Goal: Task Accomplishment & Management: Complete application form

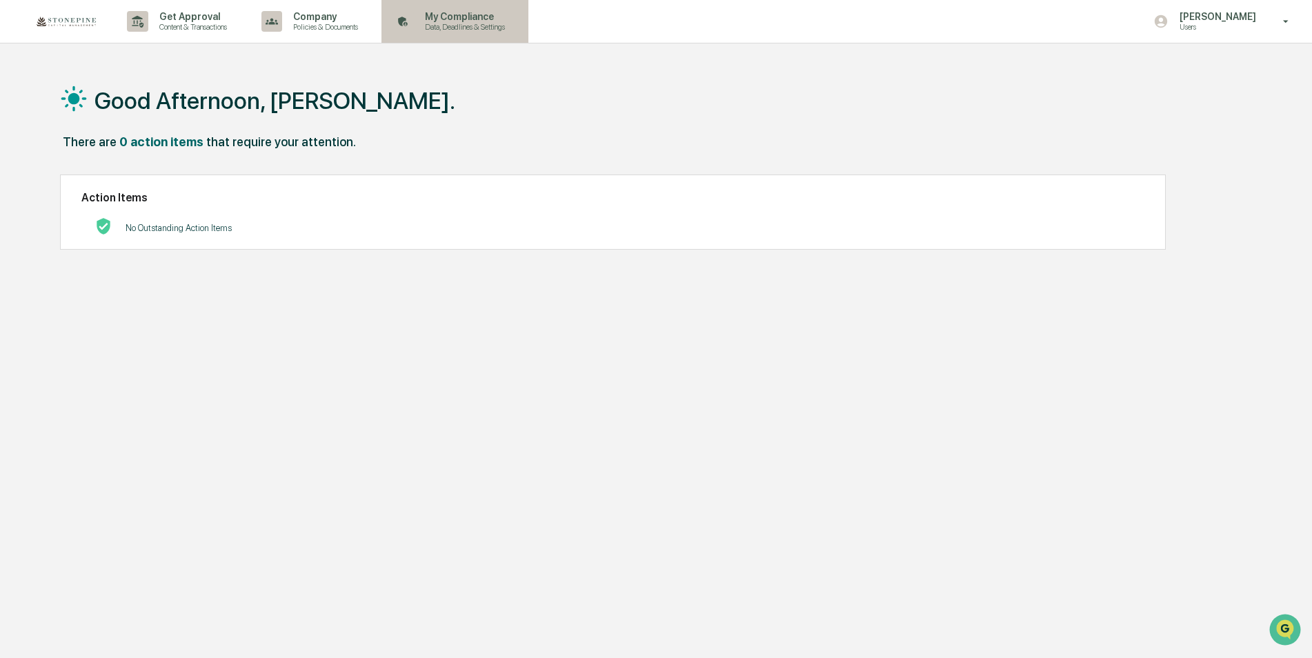
click at [434, 19] on p "My Compliance" at bounding box center [463, 16] width 98 height 11
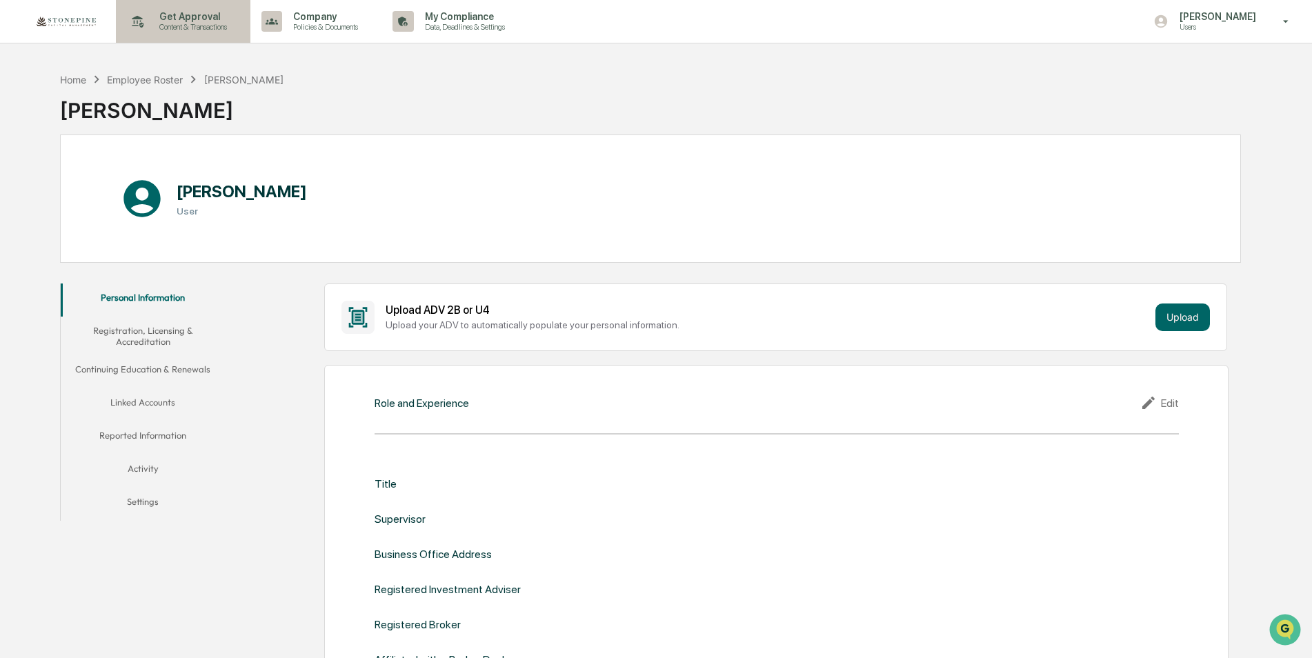
click at [190, 32] on div "Get Approval Content & Transactions" at bounding box center [181, 21] width 121 height 43
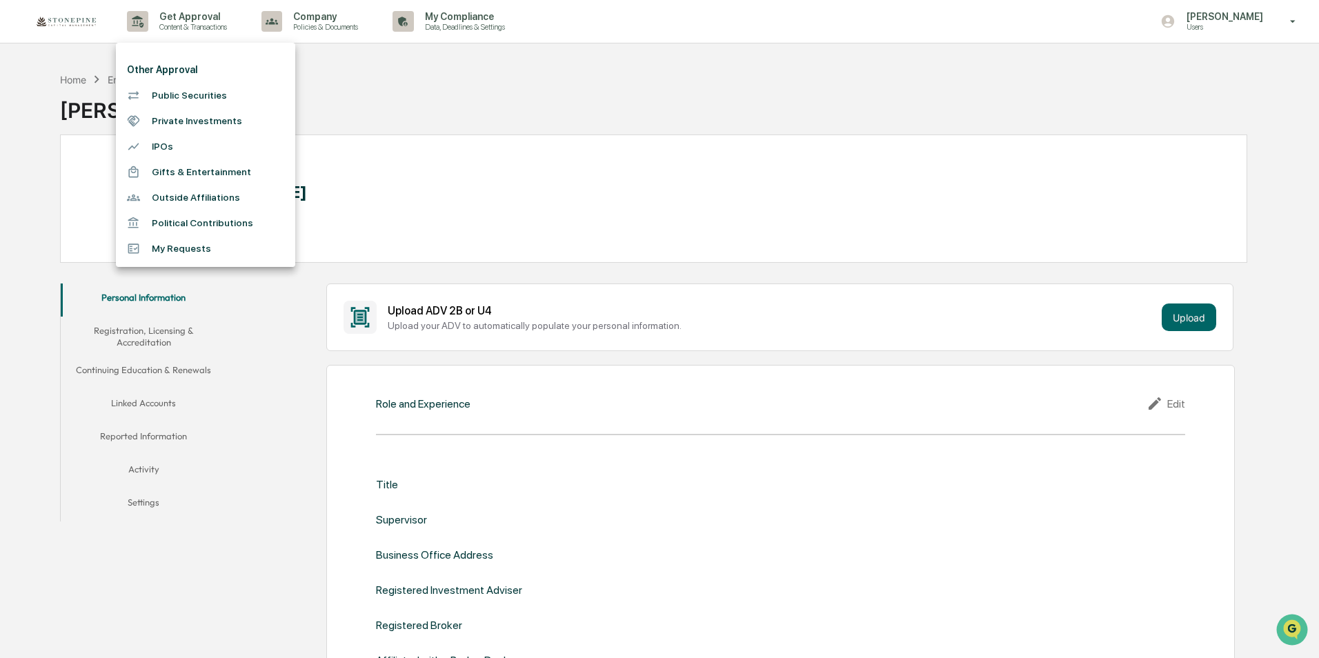
click at [190, 123] on li "Private Investments" at bounding box center [205, 121] width 179 height 26
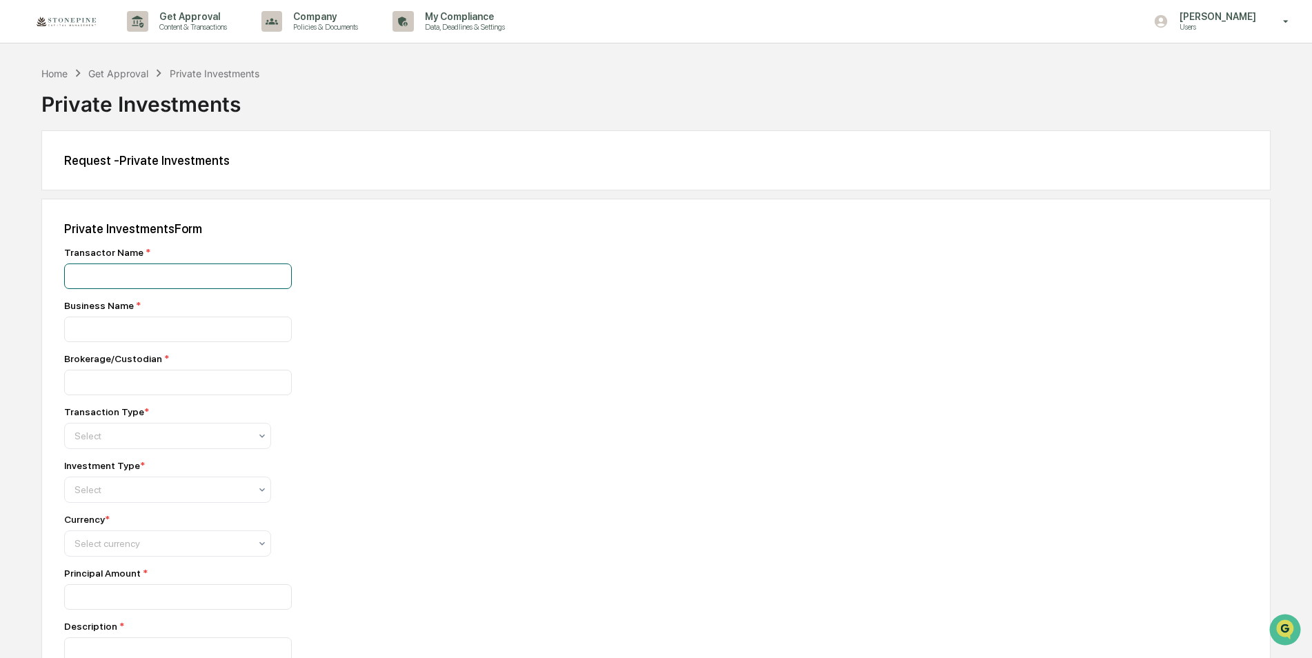
click at [159, 272] on input at bounding box center [178, 277] width 228 height 26
click at [143, 275] on input at bounding box center [178, 277] width 228 height 26
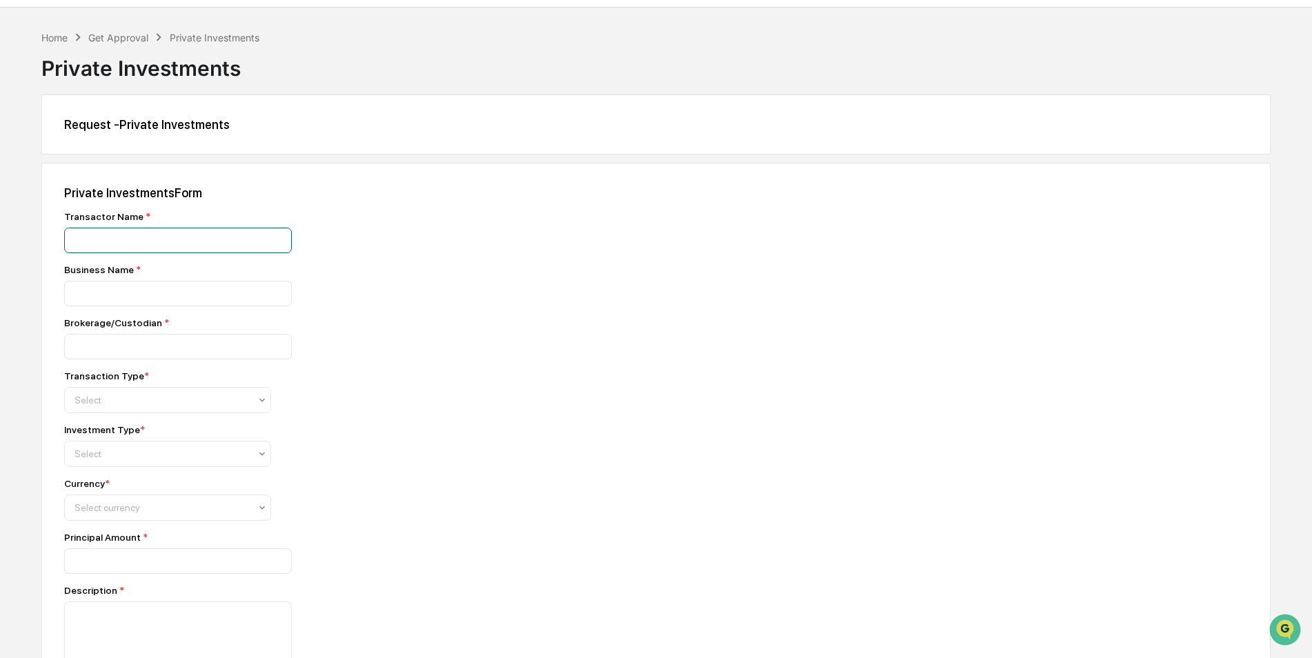
scroll to position [69, 0]
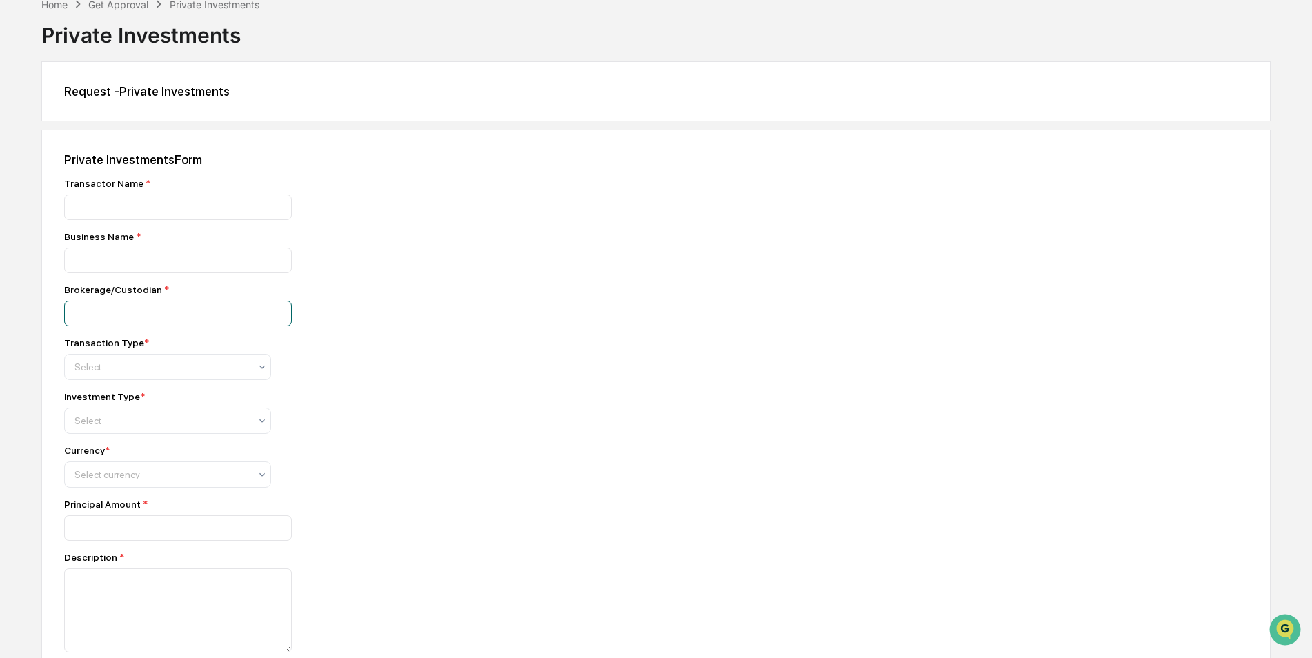
click at [242, 308] on input at bounding box center [178, 314] width 228 height 26
click at [222, 364] on div at bounding box center [162, 367] width 175 height 14
click at [210, 396] on div "Buy" at bounding box center [168, 402] width 206 height 28
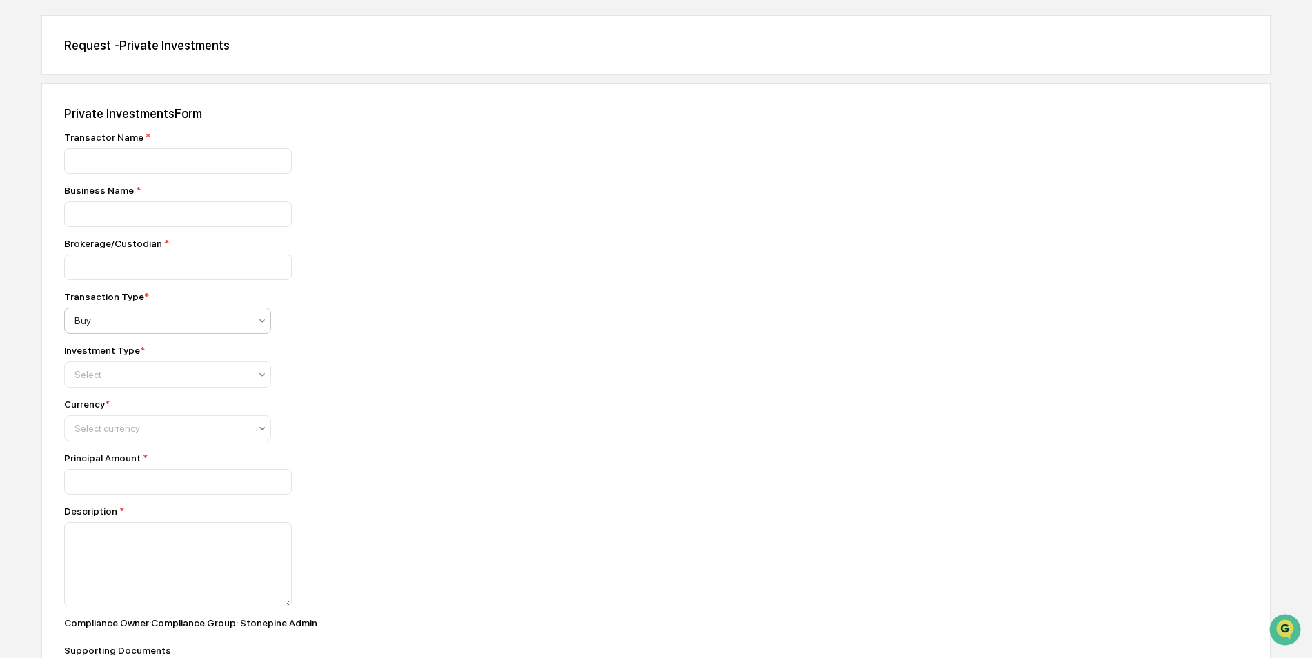
scroll to position [138, 0]
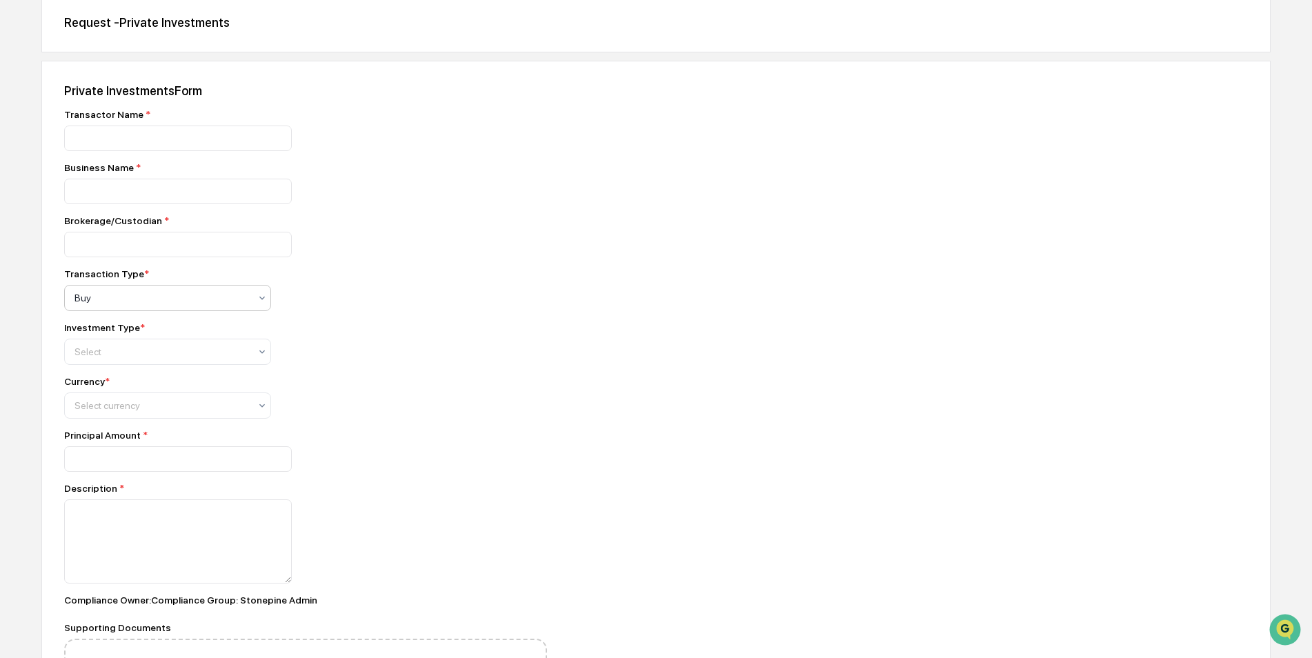
click at [226, 368] on div "Transactor Name * Business Name * Brokerage/Custodian * Transaction Type * opti…" at bounding box center [305, 419] width 483 height 621
click at [227, 359] on div at bounding box center [162, 352] width 175 height 14
click at [105, 378] on div "Direct" at bounding box center [168, 387] width 206 height 28
click at [169, 411] on div at bounding box center [162, 406] width 175 height 14
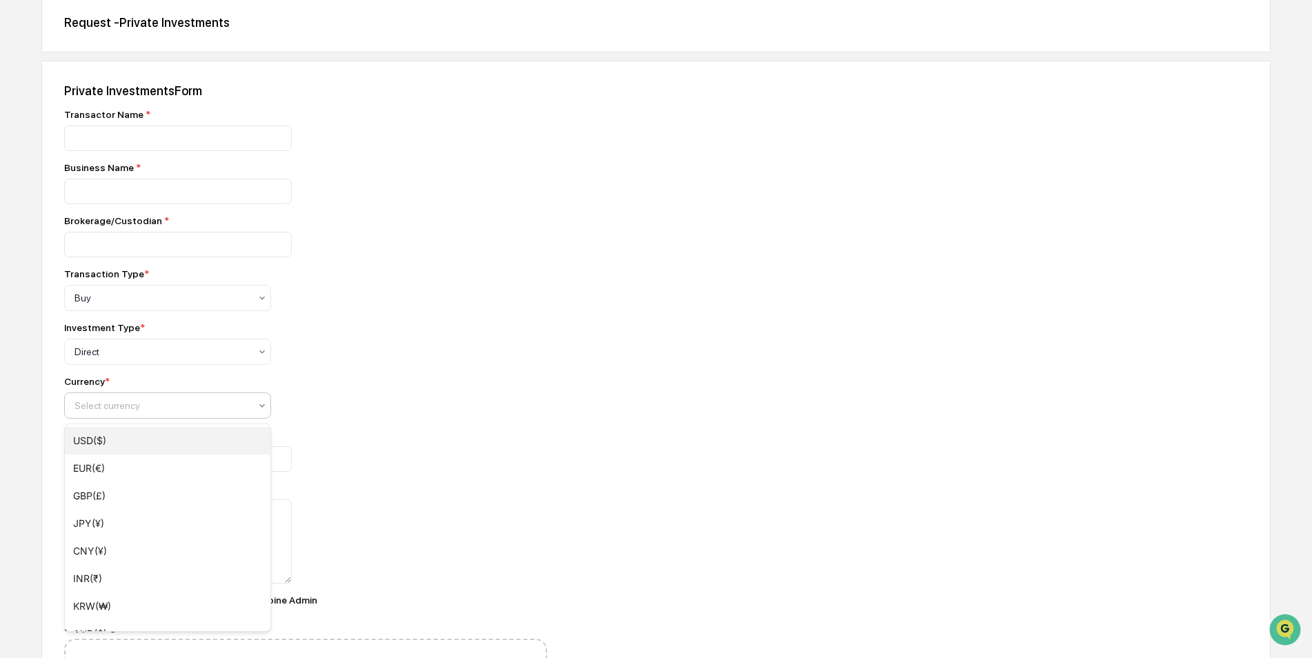
click at [150, 440] on div "USD($)" at bounding box center [168, 441] width 206 height 28
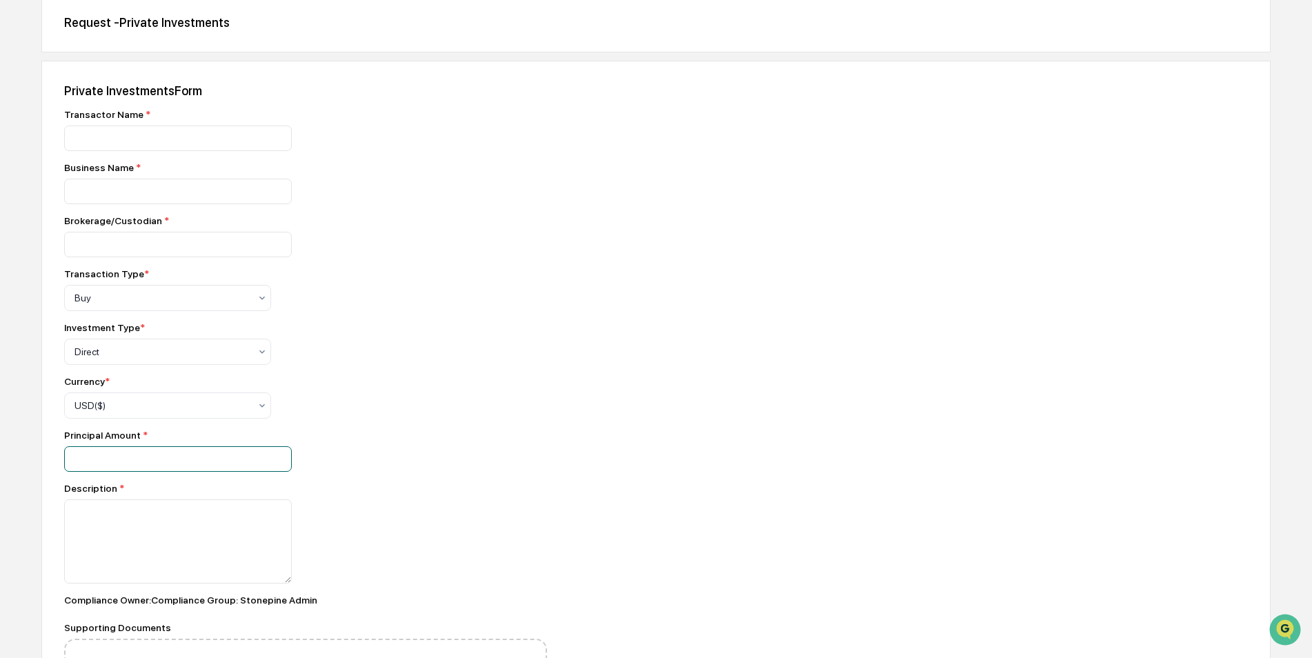
click at [150, 461] on input "number" at bounding box center [178, 459] width 228 height 26
type input "*****"
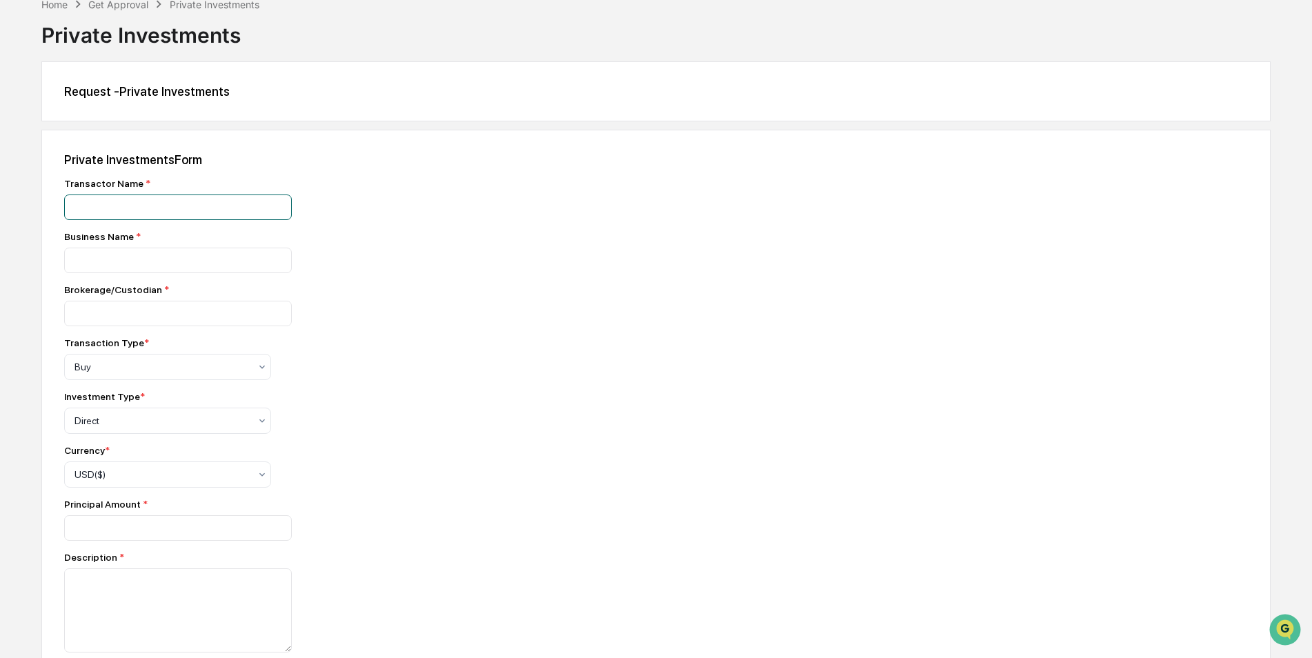
click at [189, 210] on input at bounding box center [178, 208] width 228 height 26
type input "**********"
type input "*********"
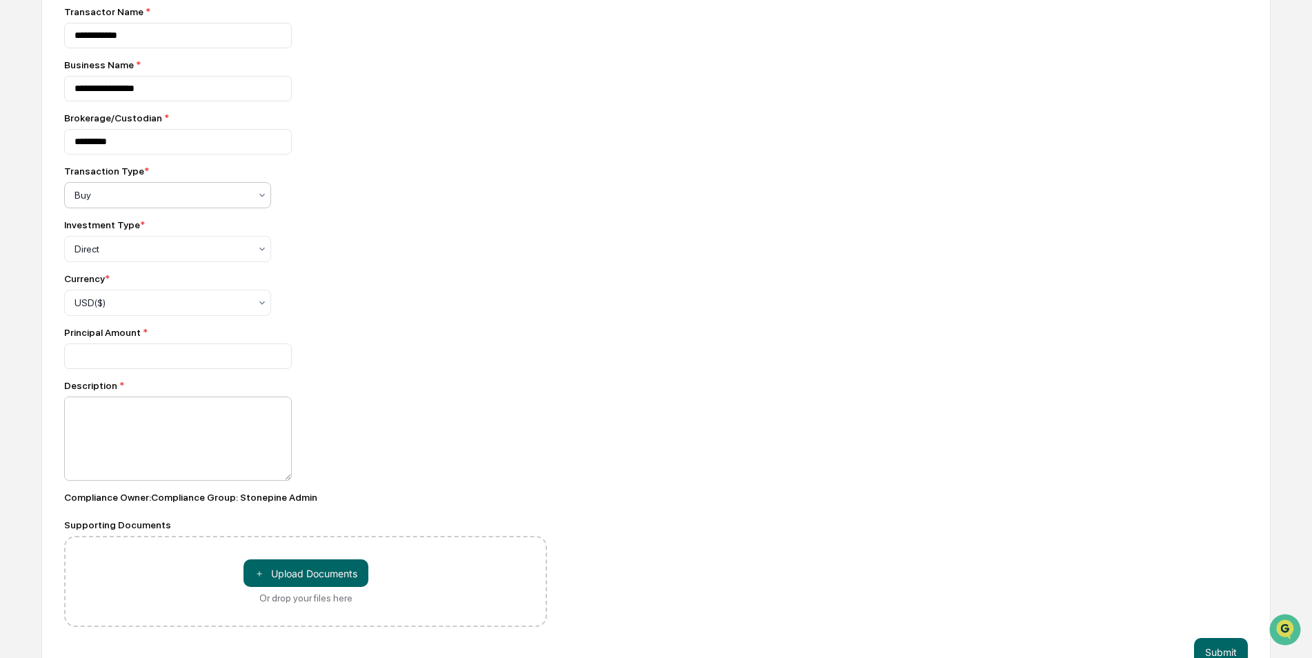
scroll to position [274, 0]
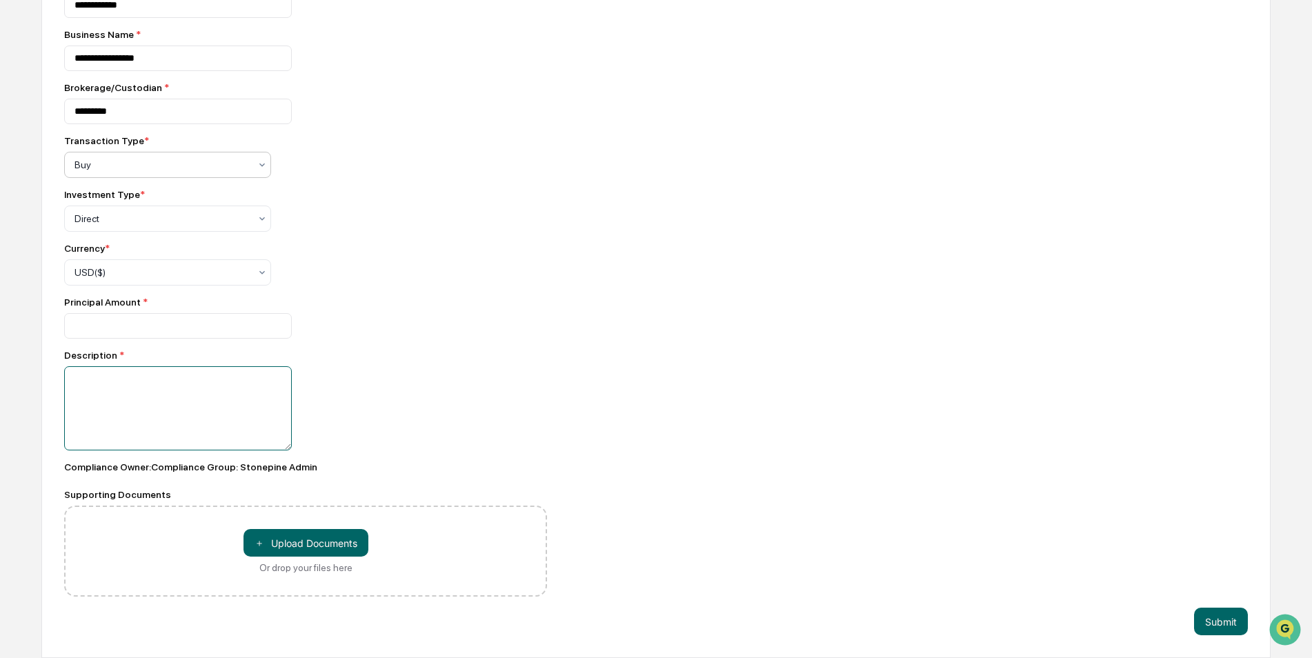
click at [167, 407] on textarea at bounding box center [178, 408] width 228 height 84
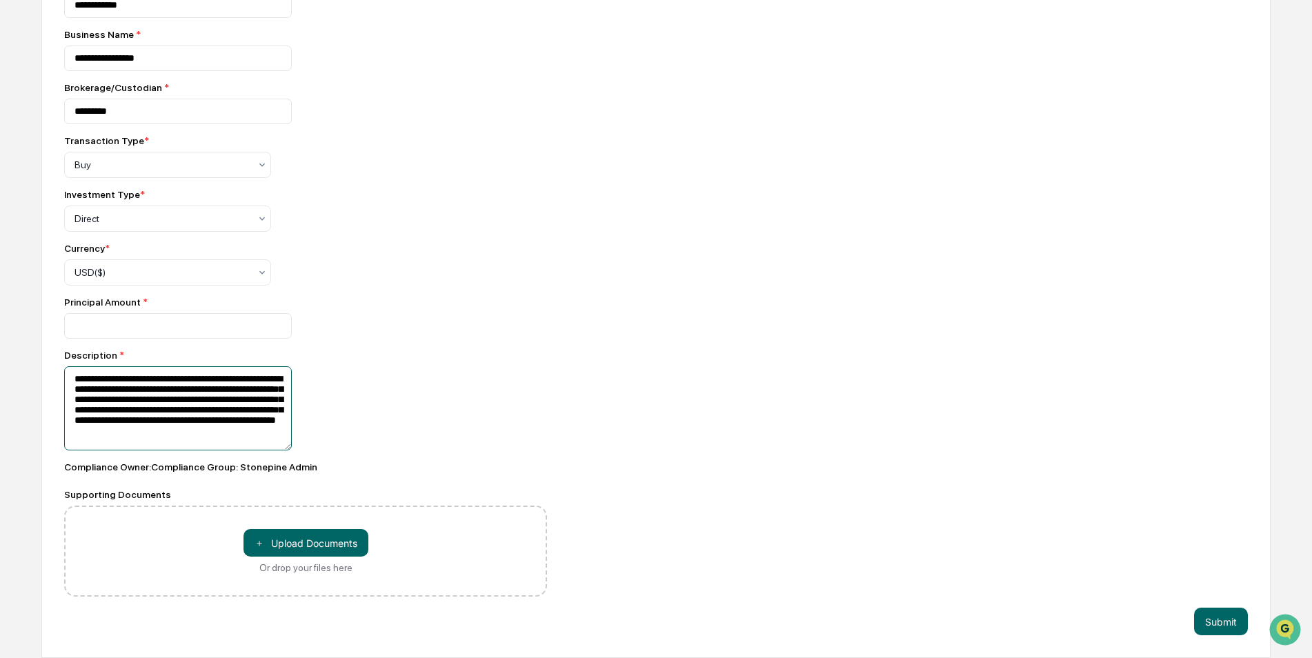
scroll to position [2, 0]
type textarea "**********"
click at [281, 542] on button "＋ Upload Documents" at bounding box center [306, 543] width 125 height 28
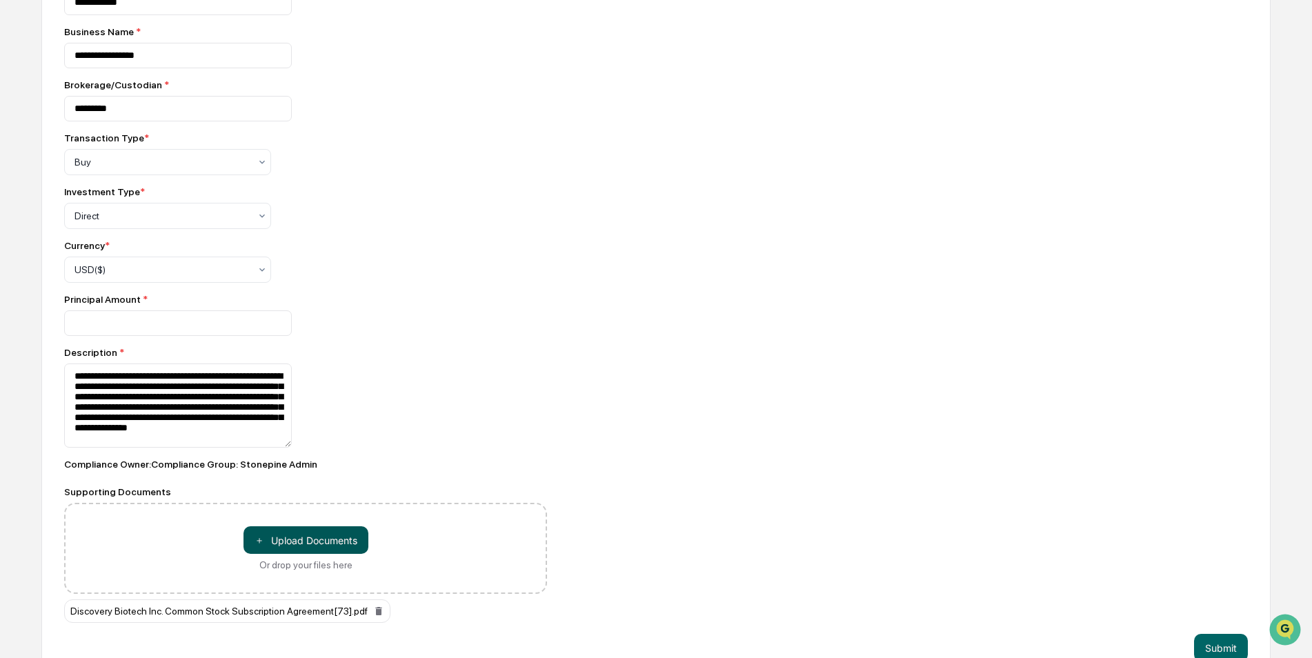
click at [315, 546] on button "＋ Upload Documents" at bounding box center [306, 540] width 125 height 28
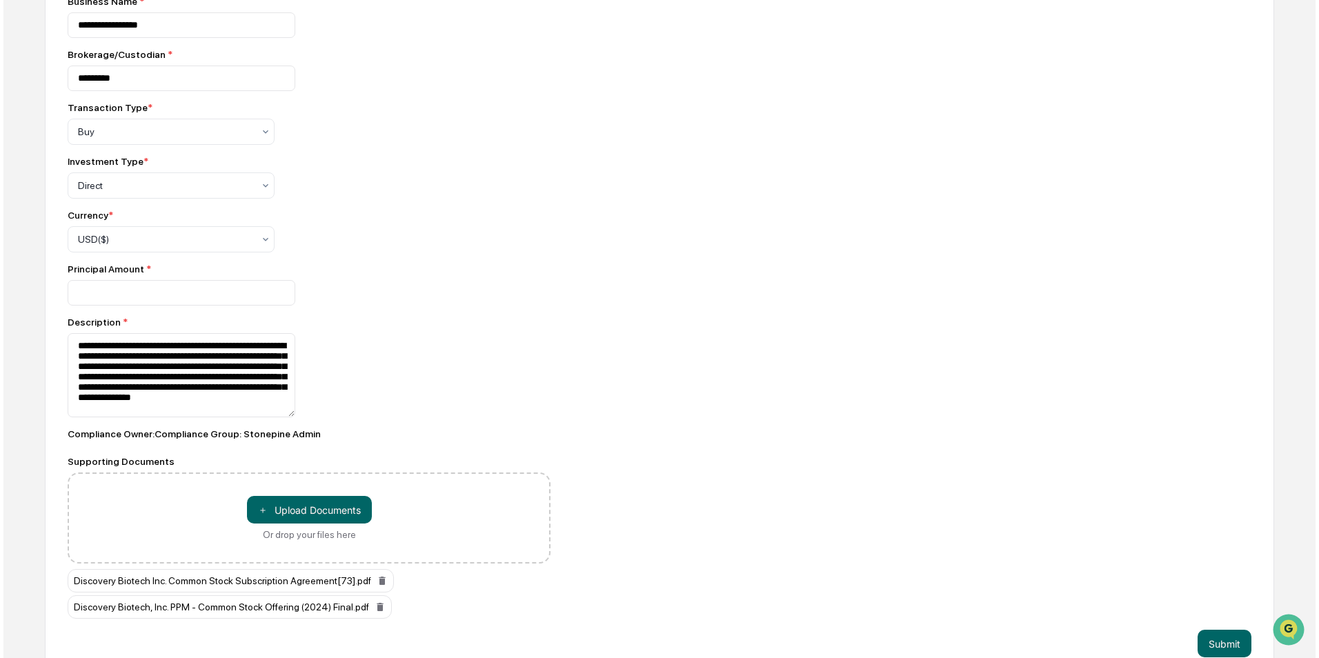
scroll to position [329, 0]
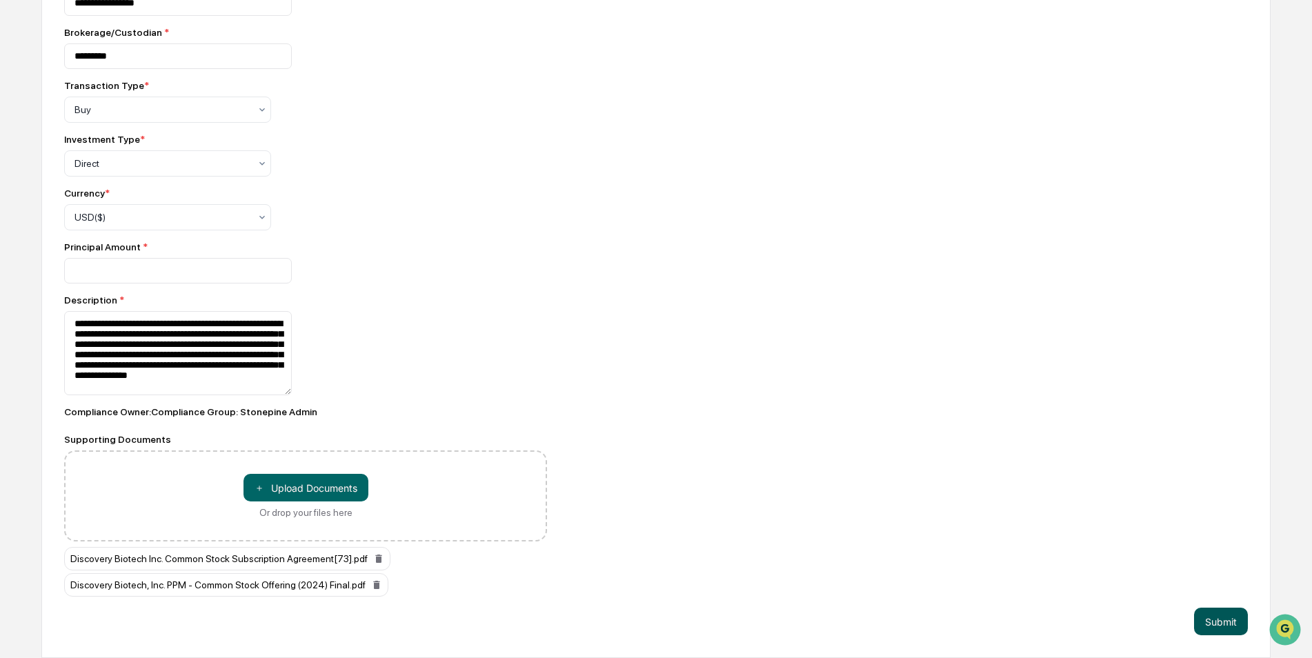
click at [1204, 620] on button "Submit" at bounding box center [1221, 622] width 54 height 28
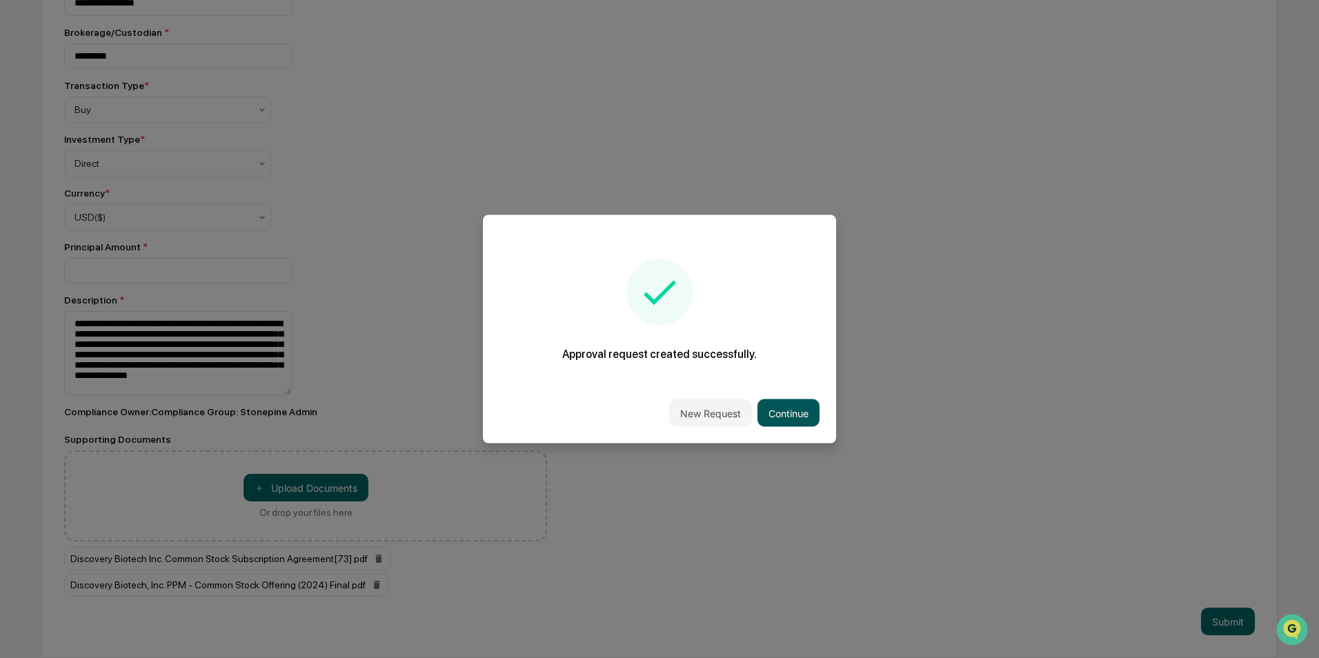
click at [782, 405] on button "Continue" at bounding box center [789, 414] width 62 height 28
